Goal: Transaction & Acquisition: Purchase product/service

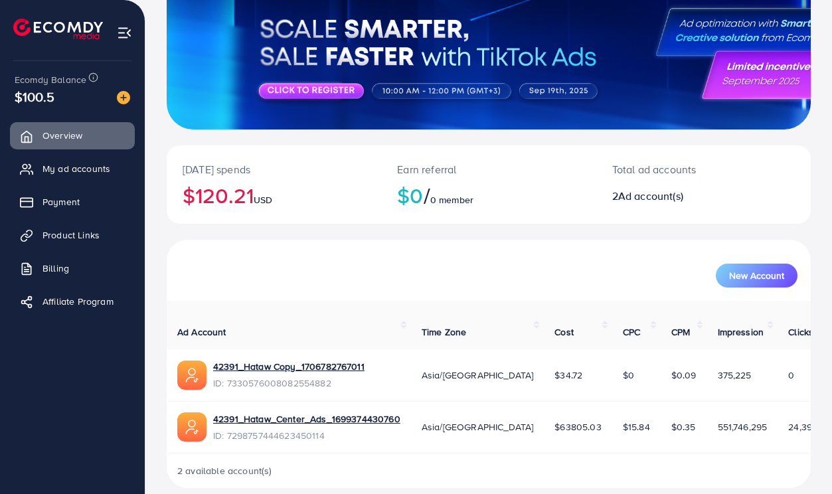
scroll to position [133, 0]
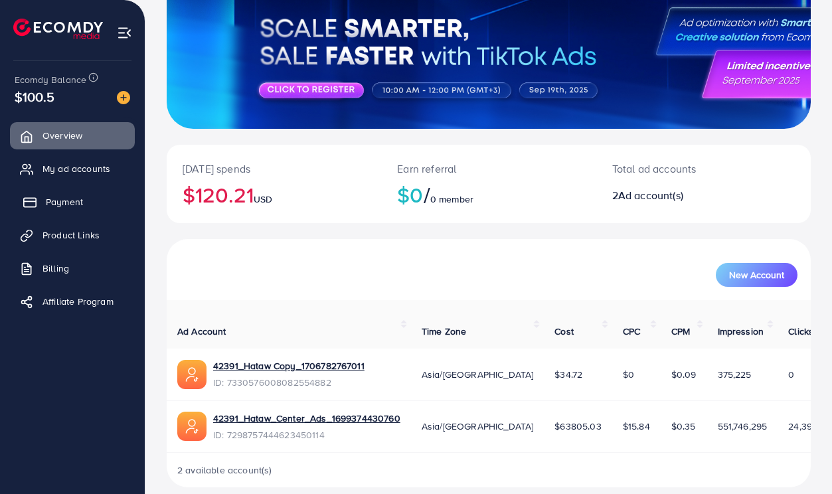
click at [70, 209] on span "Payment" at bounding box center [64, 201] width 37 height 13
